Goal: Task Accomplishment & Management: Manage account settings

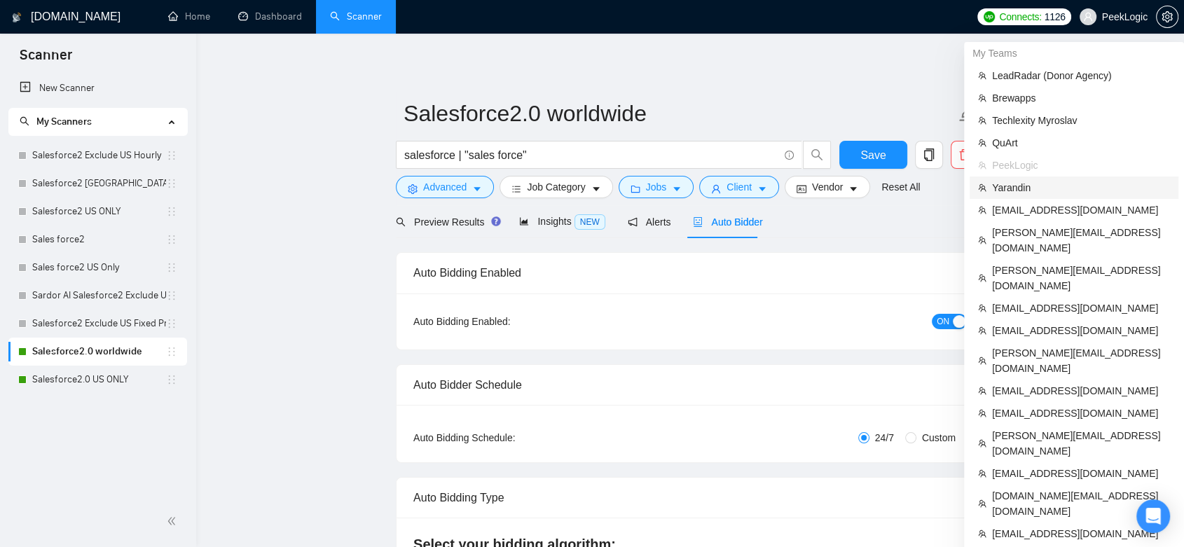
click at [1030, 188] on span "Yarandin" at bounding box center [1081, 187] width 178 height 15
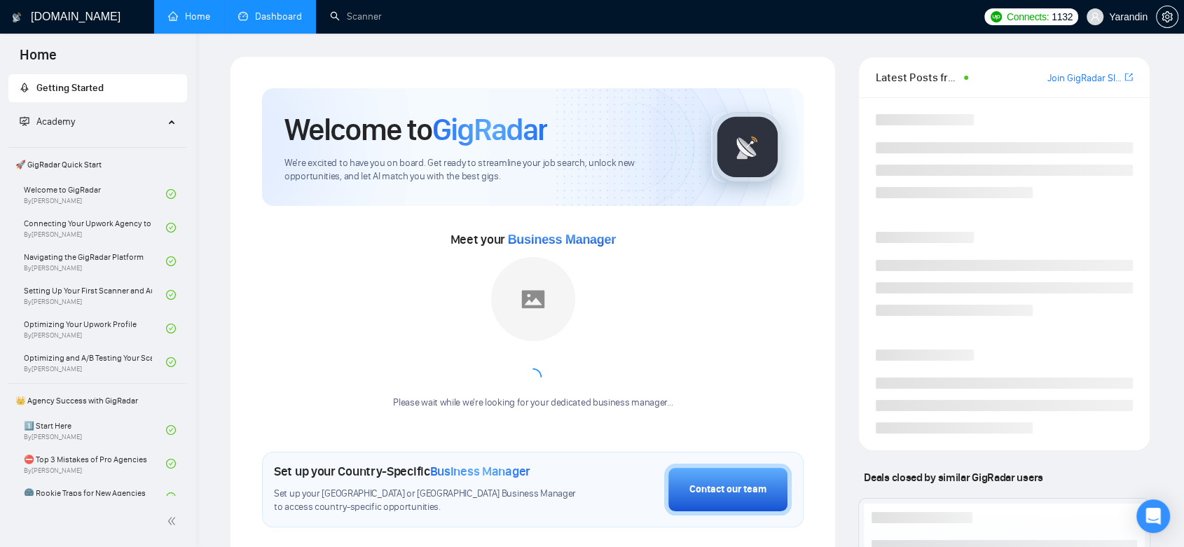
click at [275, 13] on link "Dashboard" at bounding box center [270, 17] width 64 height 12
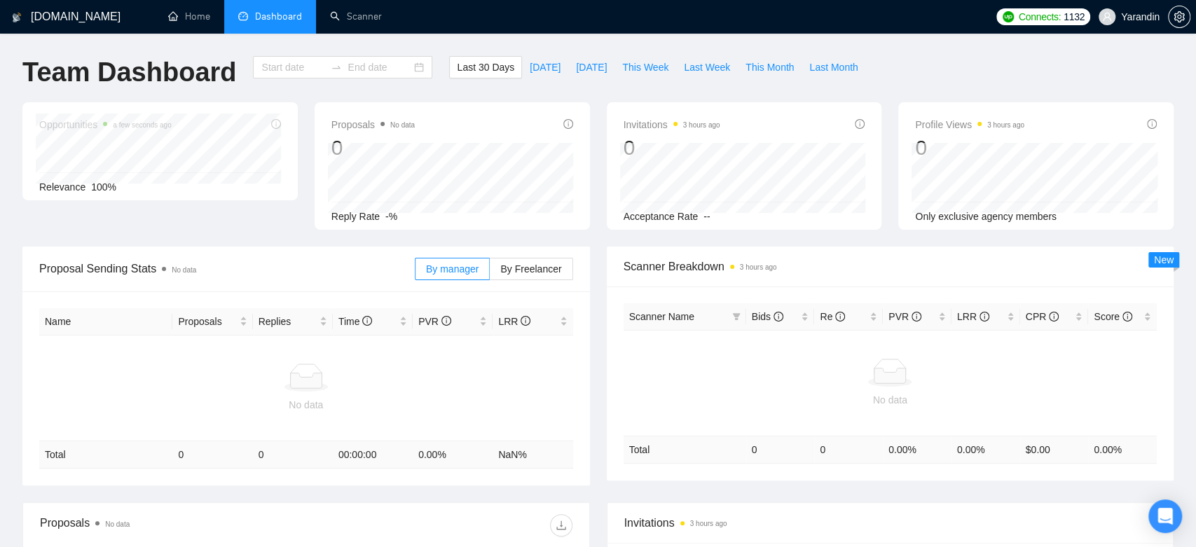
type input "[DATE]"
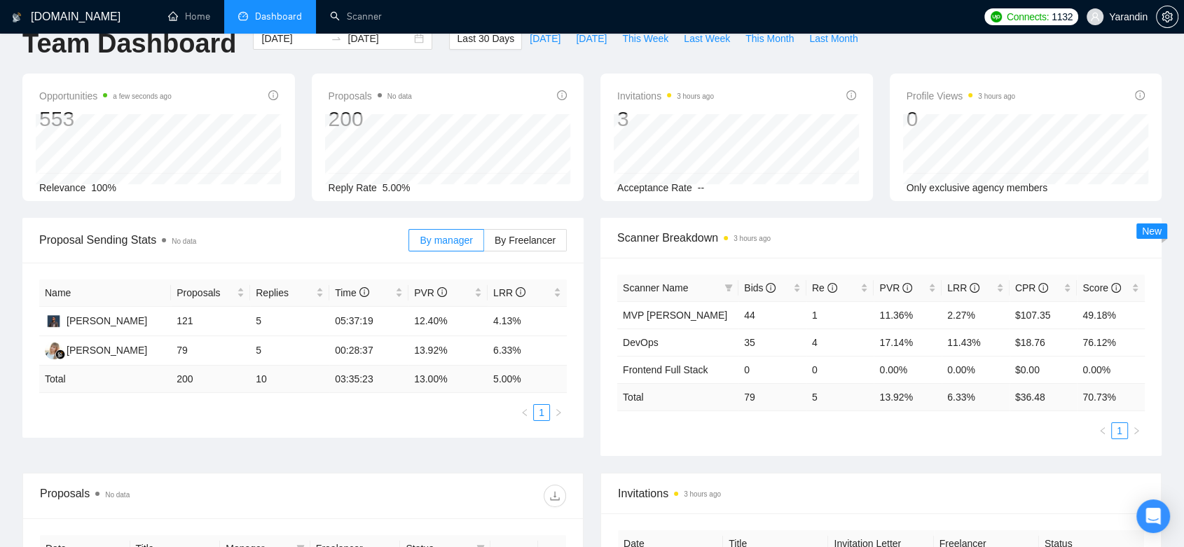
scroll to position [5, 0]
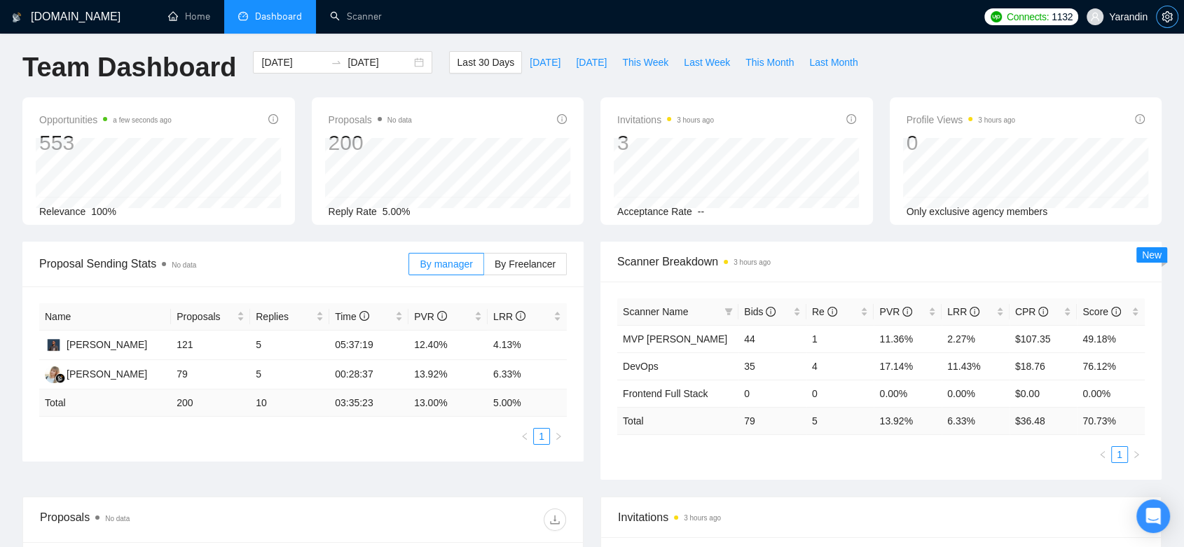
click at [1171, 18] on icon "setting" at bounding box center [1166, 16] width 11 height 11
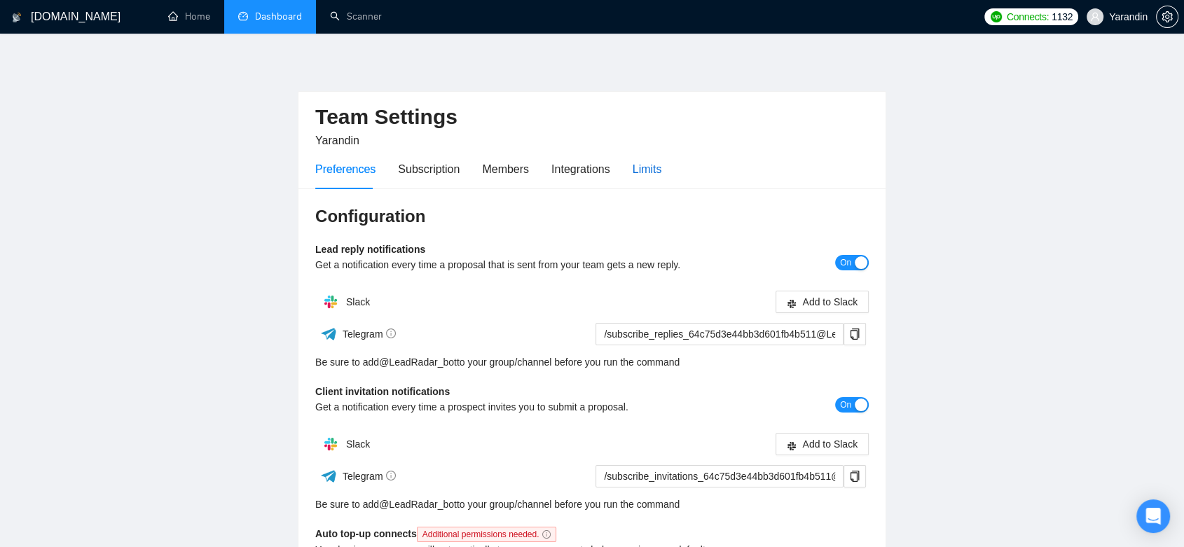
click at [638, 175] on div "Limits" at bounding box center [646, 169] width 29 height 18
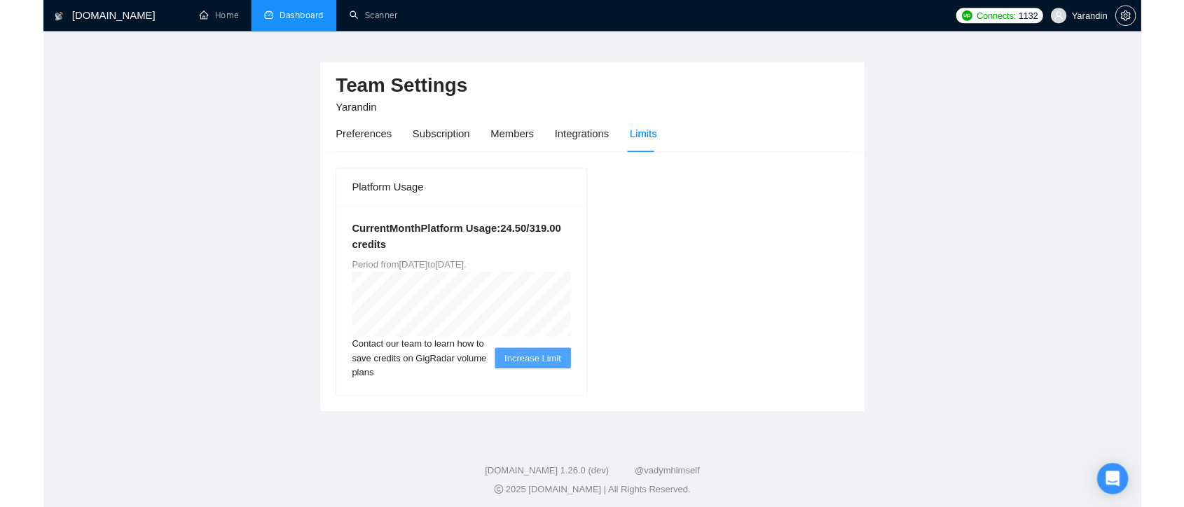
scroll to position [27, 0]
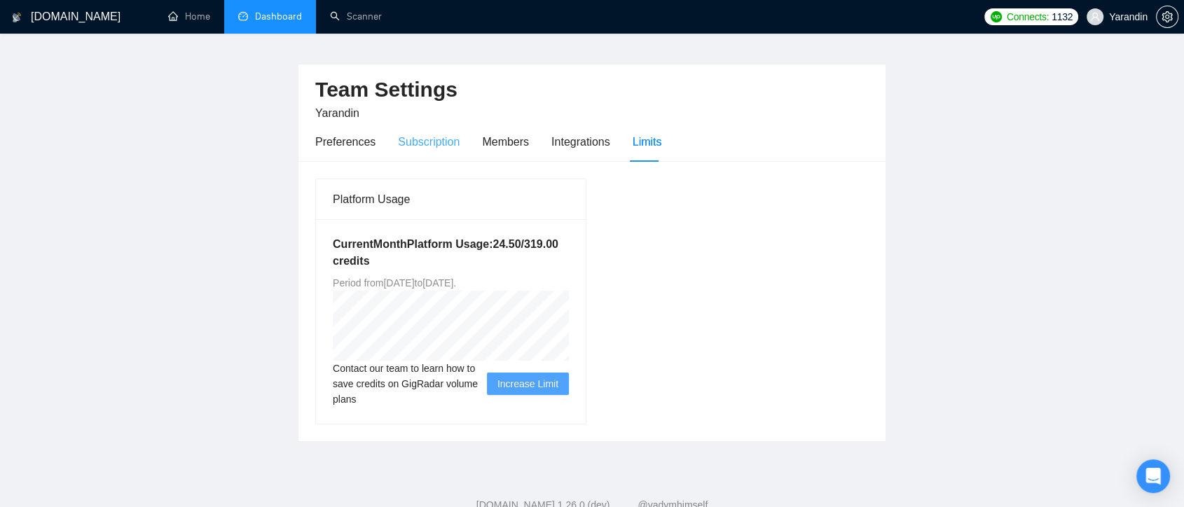
click at [434, 130] on div "Subscription" at bounding box center [429, 142] width 62 height 40
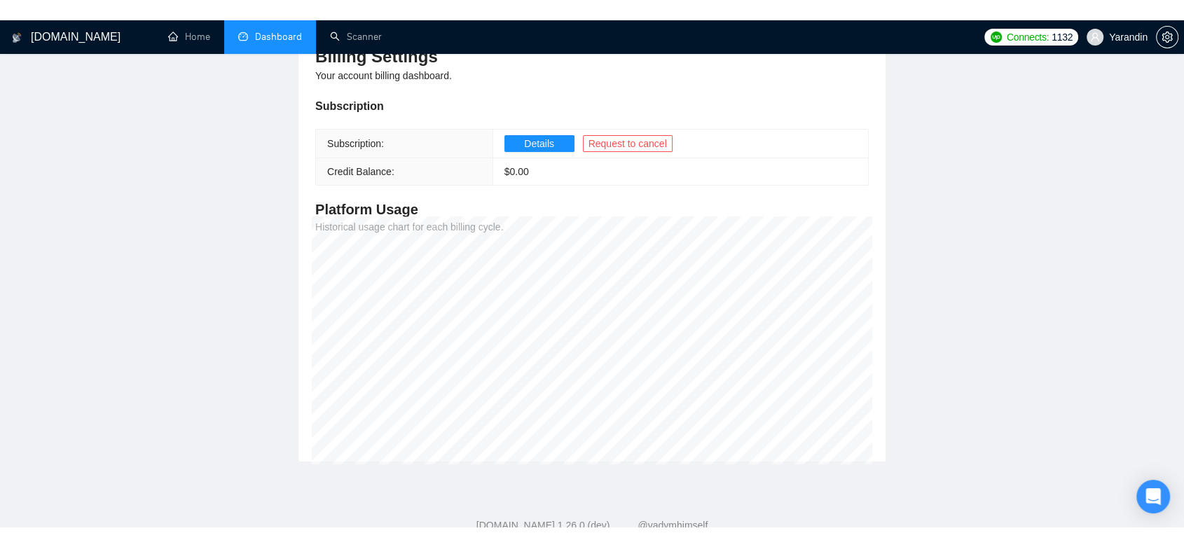
scroll to position [182, 0]
